Goal: Information Seeking & Learning: Learn about a topic

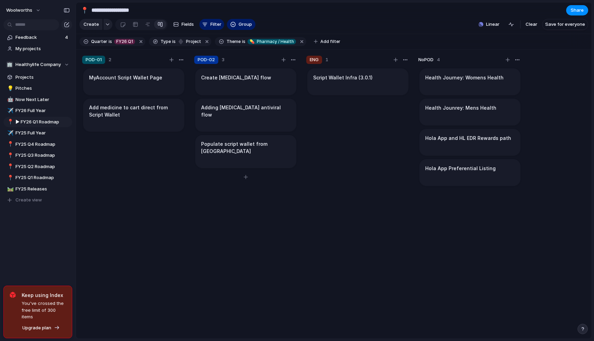
click at [240, 111] on h1 "Adding [MEDICAL_DATA] antiviral flow" at bounding box center [245, 111] width 89 height 14
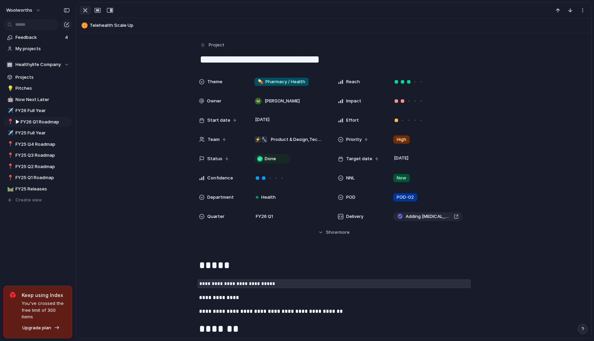
click at [84, 11] on div "button" at bounding box center [85, 10] width 8 height 8
